Goal: Task Accomplishment & Management: Manage account settings

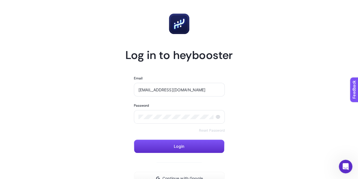
click at [124, 108] on article "Log in to heybooster Email emir.gursoy@wppmedia.com Password Reset Password Log…" at bounding box center [179, 115] width 344 height 217
click at [148, 140] on button "Login" at bounding box center [179, 146] width 91 height 14
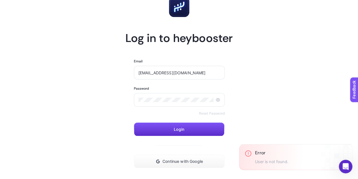
scroll to position [51, 0]
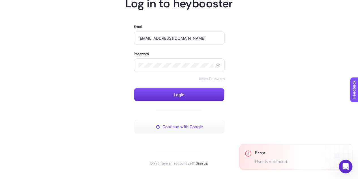
click at [181, 128] on span "Continue with Google" at bounding box center [182, 126] width 40 height 5
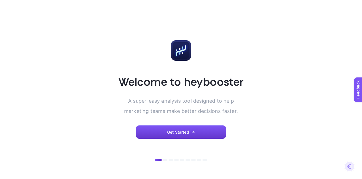
click at [178, 130] on span "Get Started" at bounding box center [178, 132] width 22 height 5
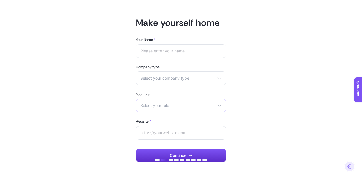
click at [167, 106] on span "Select your role" at bounding box center [177, 105] width 75 height 5
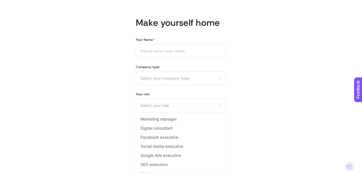
click at [79, 46] on article "Make yourself home Your Name * Company type Select your company type eCommerce …" at bounding box center [181, 89] width 349 height 165
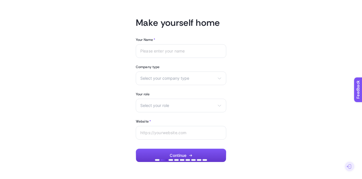
click at [174, 157] on span "Continue" at bounding box center [178, 155] width 17 height 5
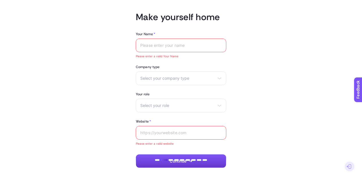
click at [174, 157] on button "Continue" at bounding box center [181, 161] width 91 height 14
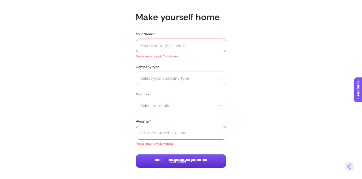
click at [151, 44] on input "Your Name *" at bounding box center [180, 45] width 81 height 5
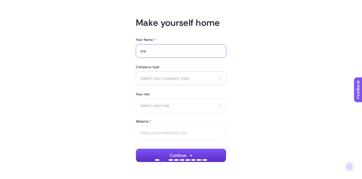
type input "sre"
click at [160, 82] on div "Select your company type eCommerce Agency Other" at bounding box center [181, 78] width 91 height 14
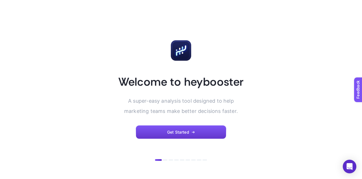
click at [196, 130] on button "Get Started" at bounding box center [181, 132] width 91 height 14
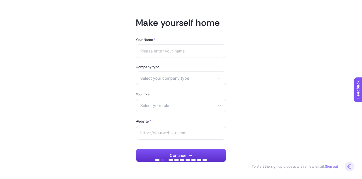
click at [351, 169] on div at bounding box center [350, 166] width 10 height 10
click at [349, 168] on icon at bounding box center [349, 166] width 5 height 5
click at [338, 166] on link "Sign out" at bounding box center [331, 166] width 13 height 4
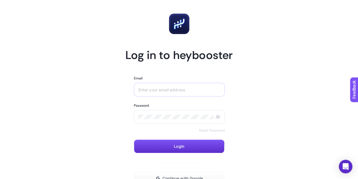
click at [158, 83] on div at bounding box center [179, 90] width 91 height 14
click at [145, 89] on input "Email" at bounding box center [179, 89] width 82 height 5
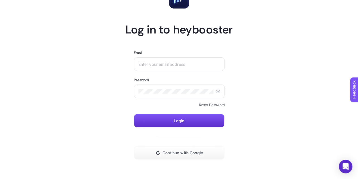
click at [207, 106] on link "Reset Password" at bounding box center [212, 104] width 26 height 5
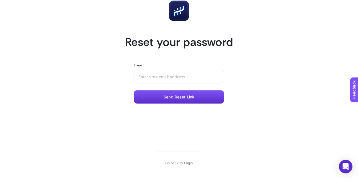
scroll to position [13, 0]
click at [155, 80] on div at bounding box center [179, 77] width 91 height 14
type input "emir.gursoy@groupm.com"
